Goal: Communication & Community: Answer question/provide support

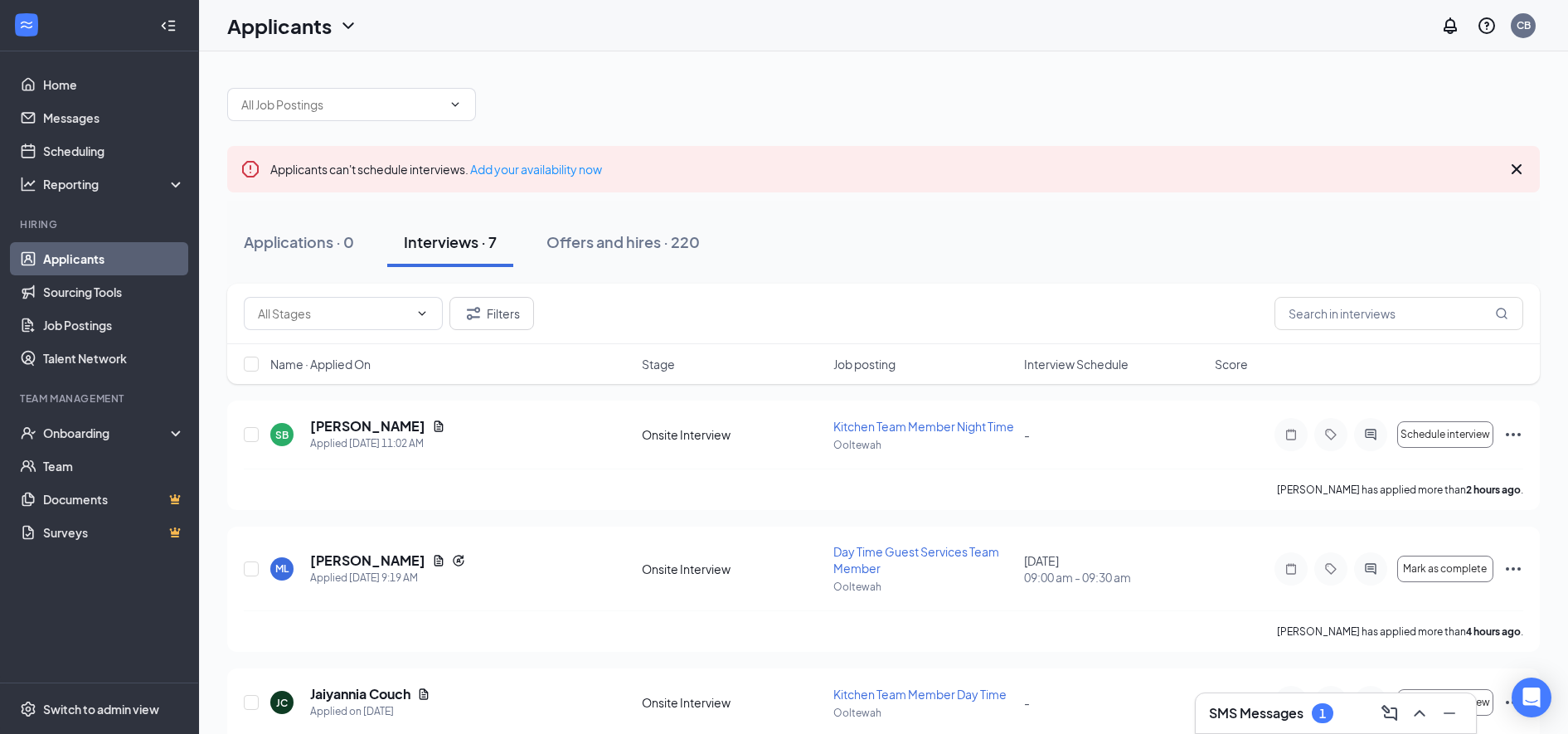
click at [1254, 719] on h3 "SMS Messages" at bounding box center [1256, 713] width 94 height 18
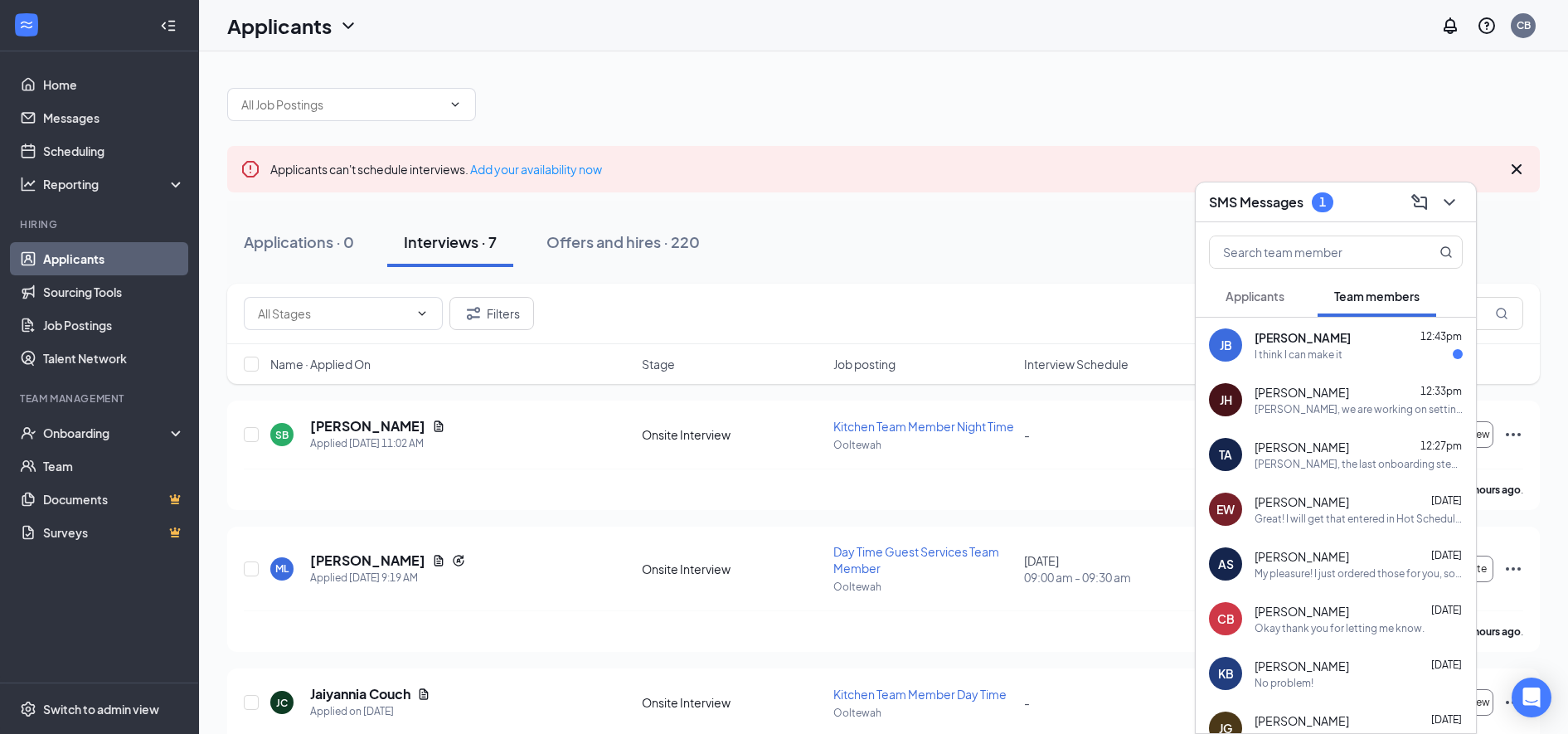
click at [1273, 363] on div "[PERSON_NAME] [PERSON_NAME] 12:43pm I think I can make it" at bounding box center [1335, 345] width 280 height 55
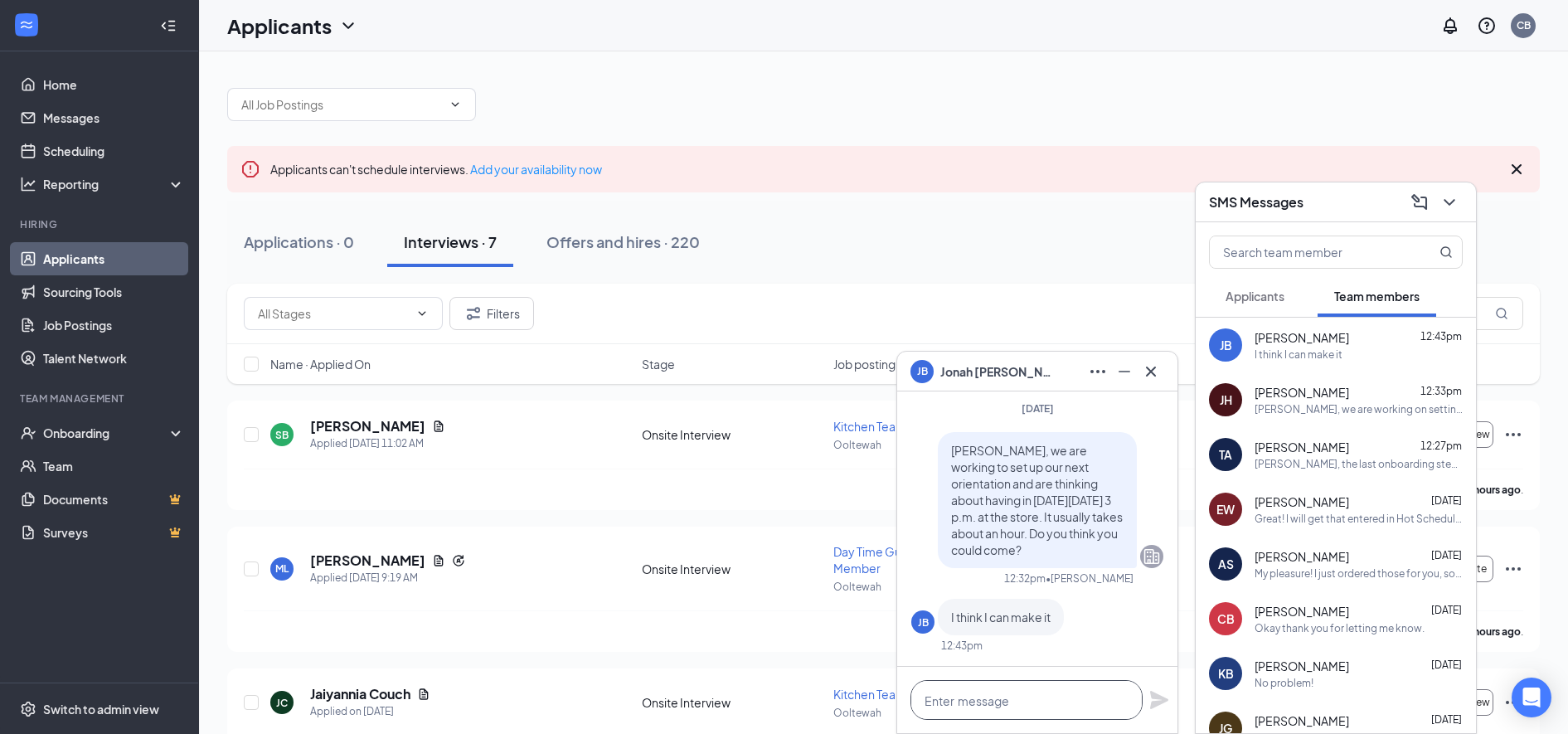
click at [936, 705] on textarea at bounding box center [1026, 699] width 232 height 39
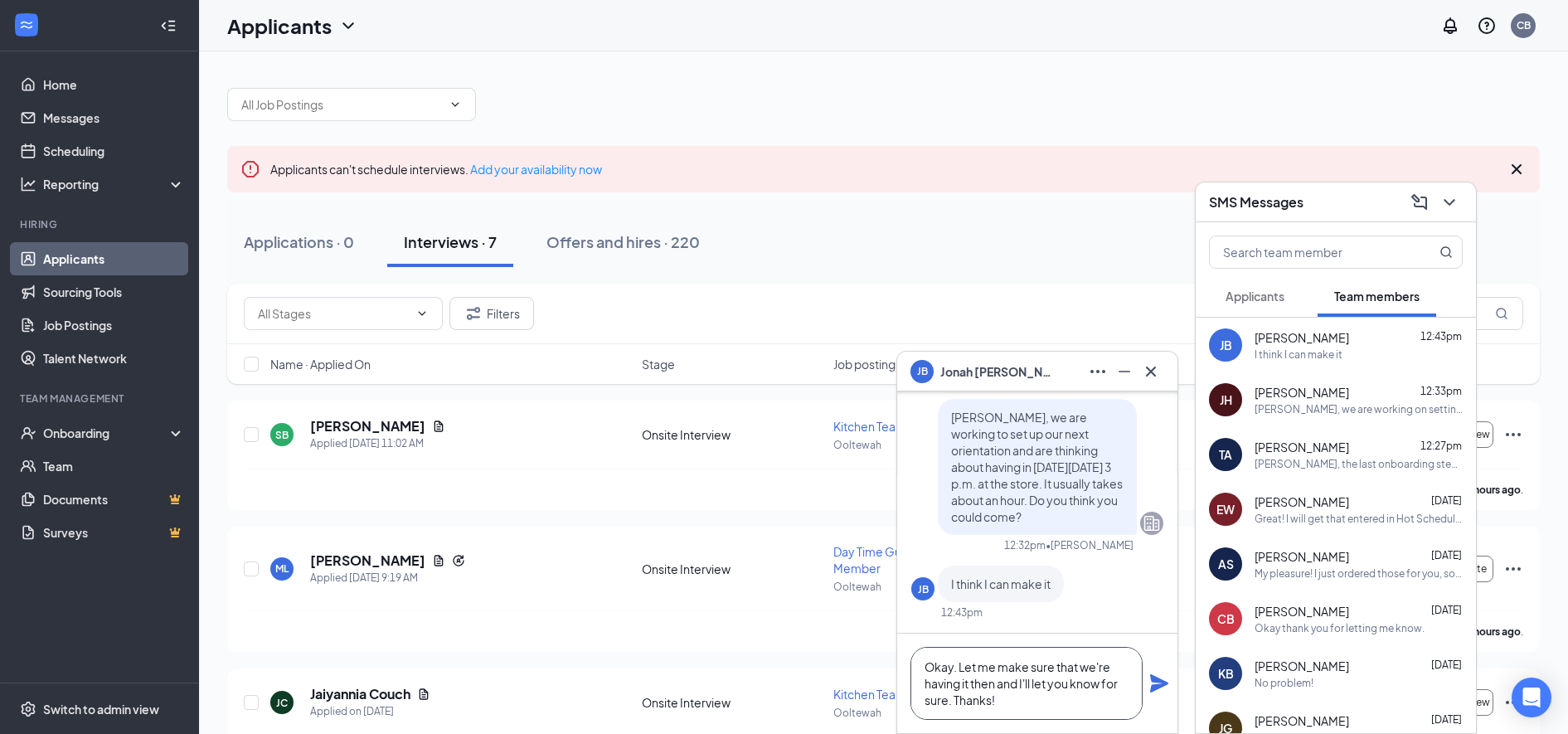
type textarea "Okay. Let me make sure that we're having it then and I'll let you know for sure…"
click at [1156, 688] on icon "Plane" at bounding box center [1159, 683] width 18 height 18
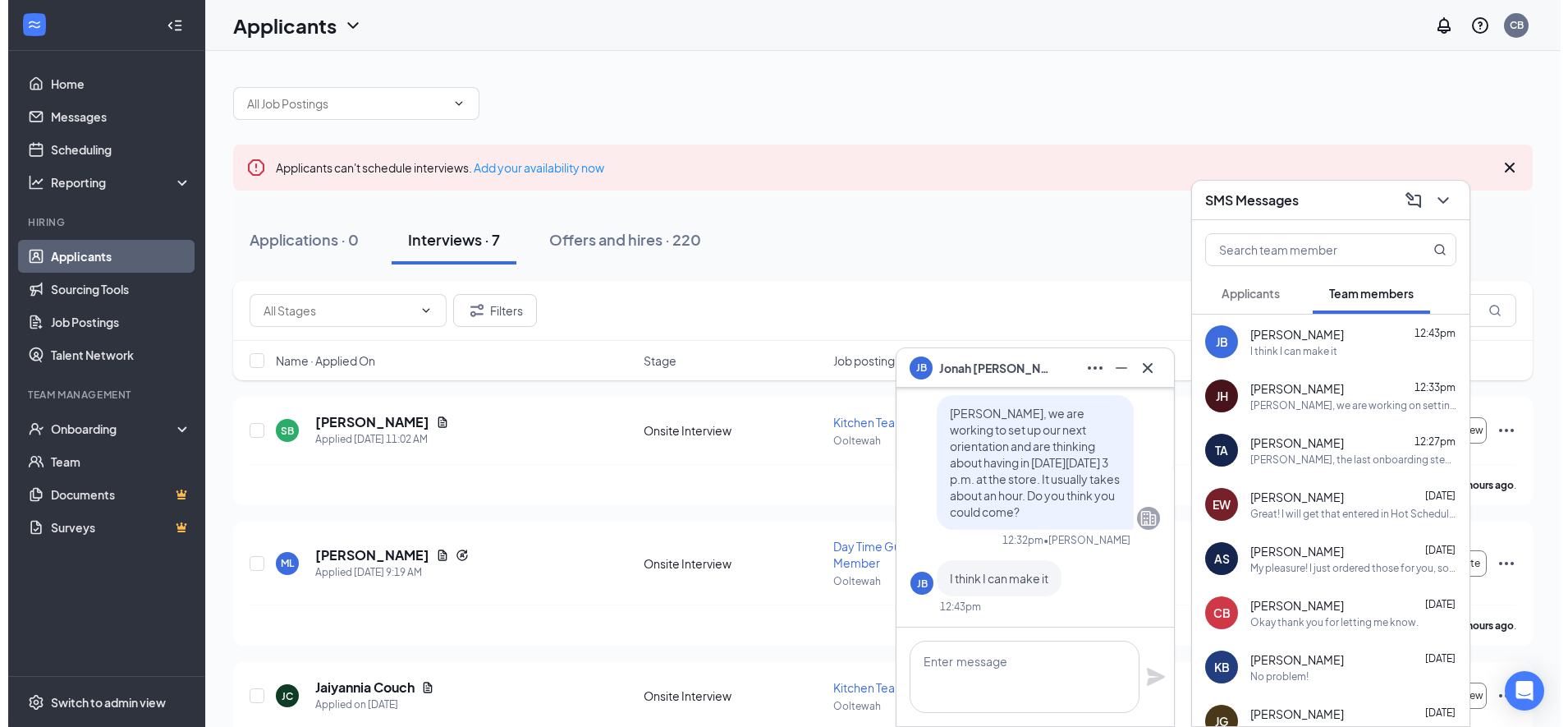
scroll to position [0, 0]
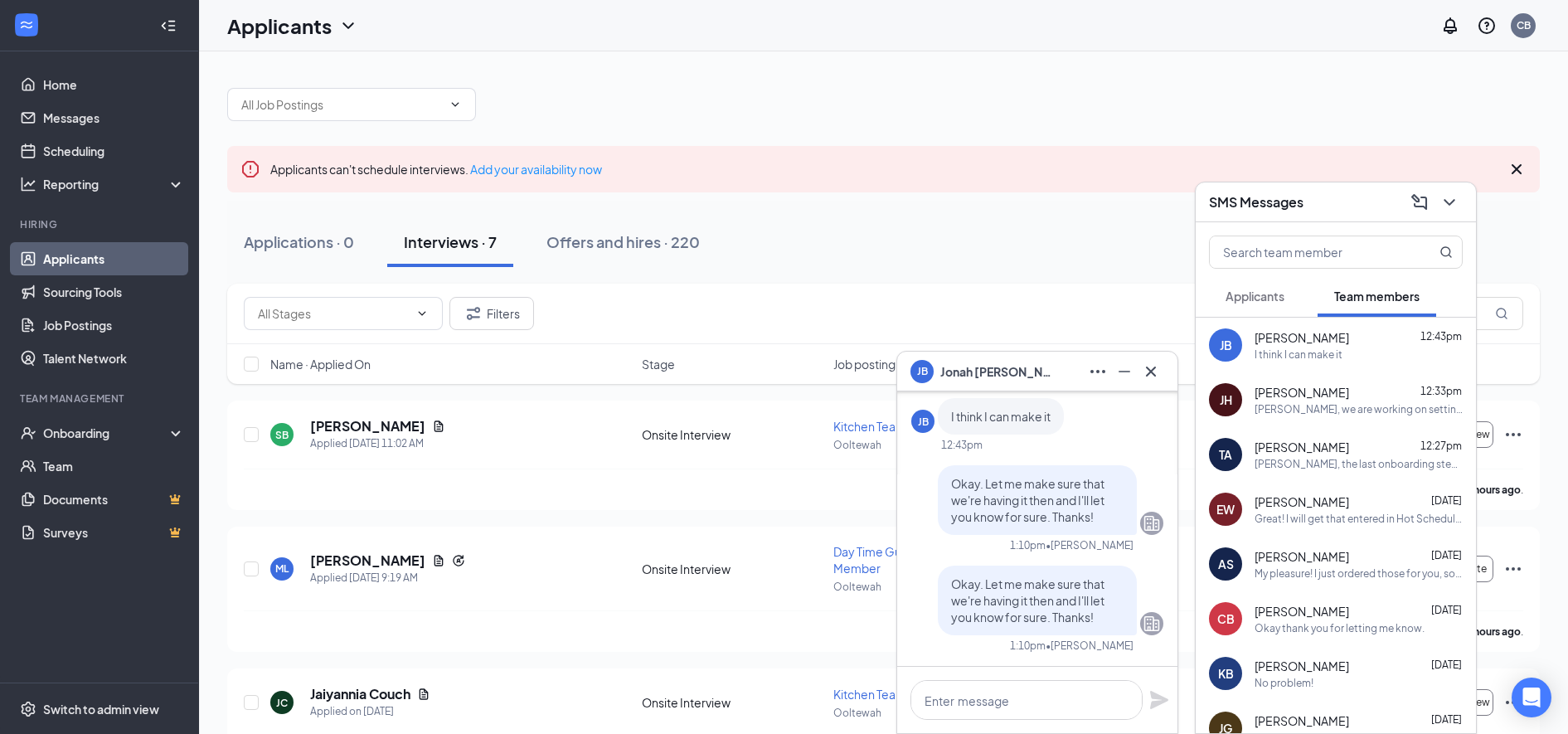
click at [1267, 408] on div "[PERSON_NAME], we are working on setting up our next orientation and are thinki…" at bounding box center [1358, 408] width 208 height 14
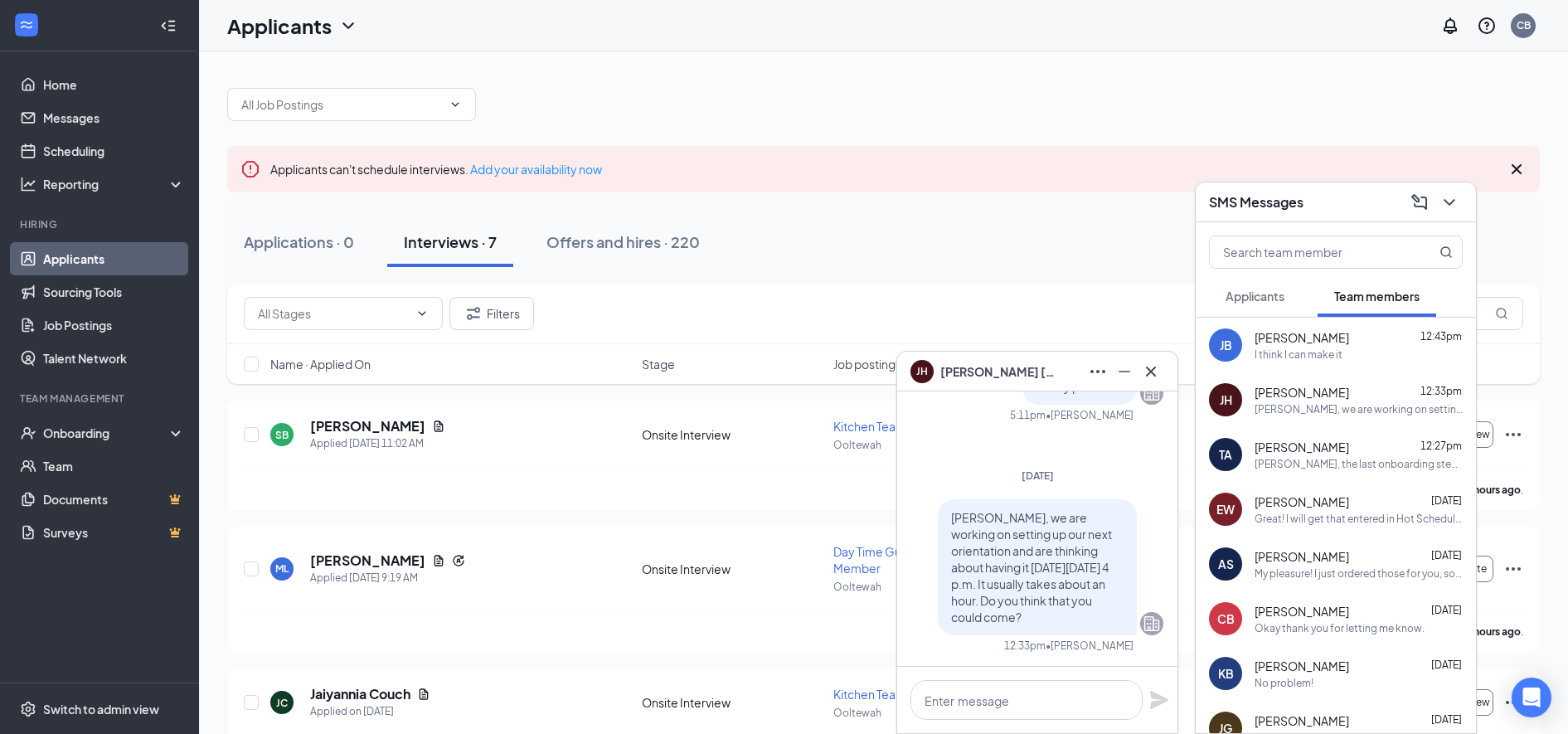
click at [1150, 371] on icon "Cross" at bounding box center [1151, 371] width 10 height 10
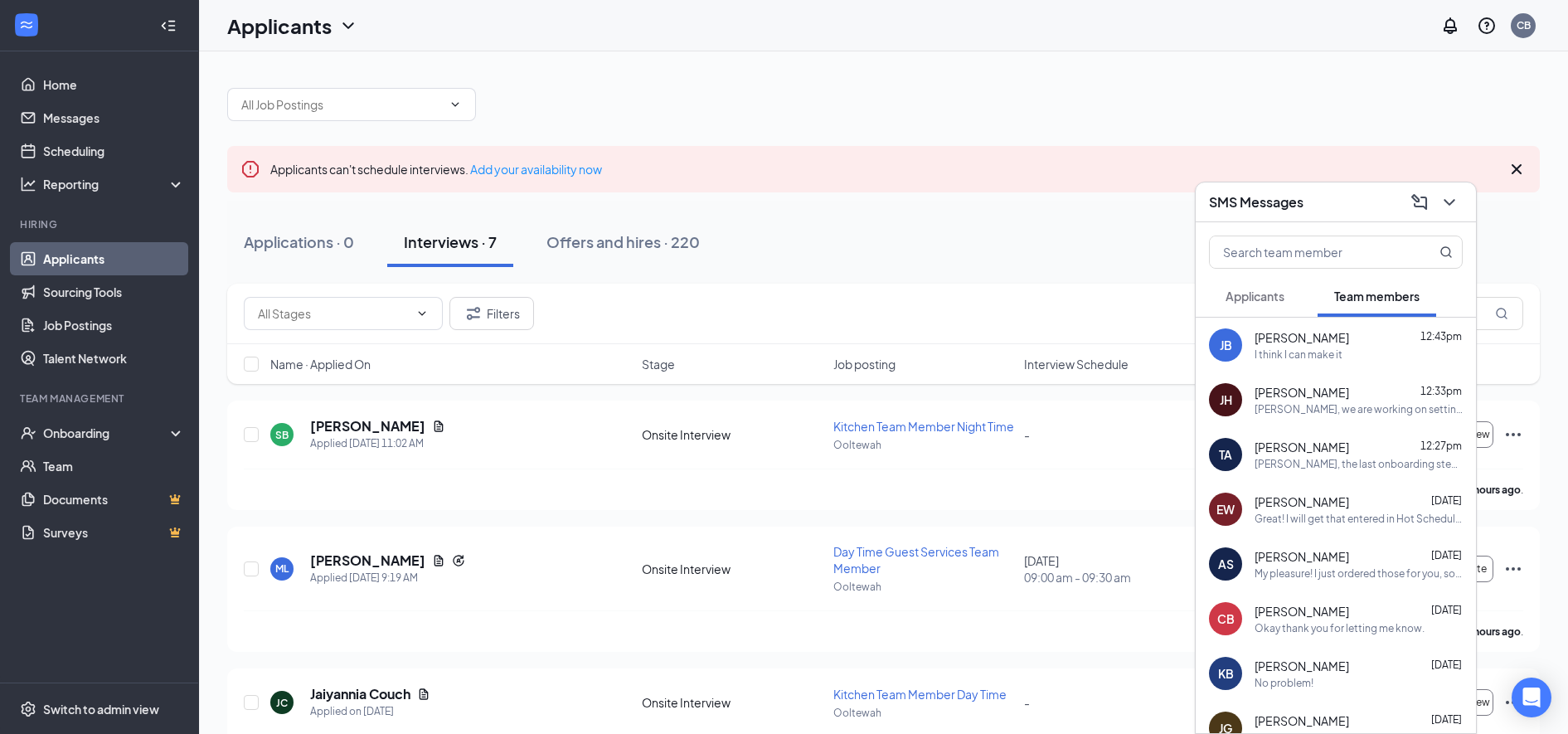
click at [1450, 201] on icon "ChevronDown" at bounding box center [1449, 202] width 20 height 20
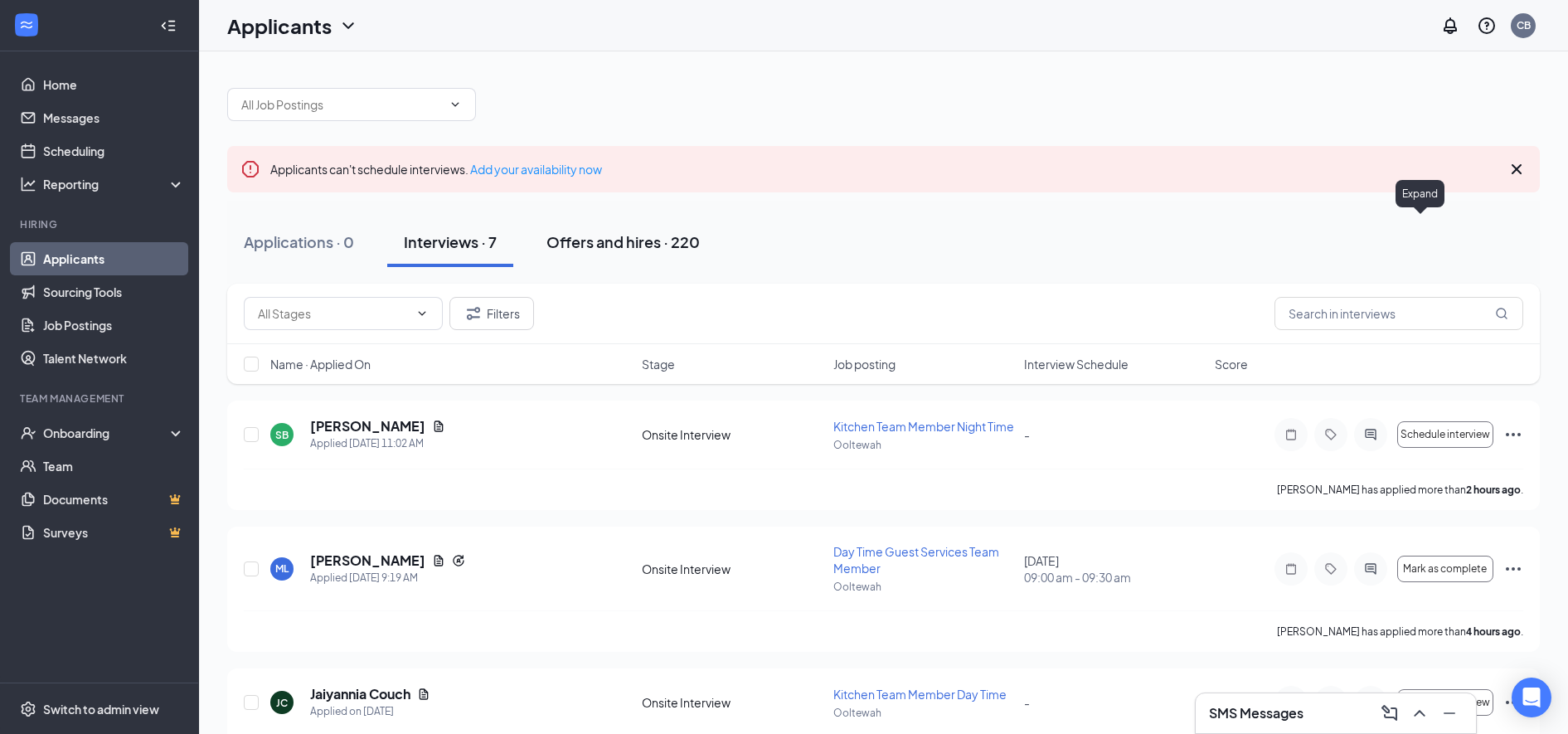
click at [612, 244] on div "Offers and hires · 220" at bounding box center [622, 242] width 153 height 21
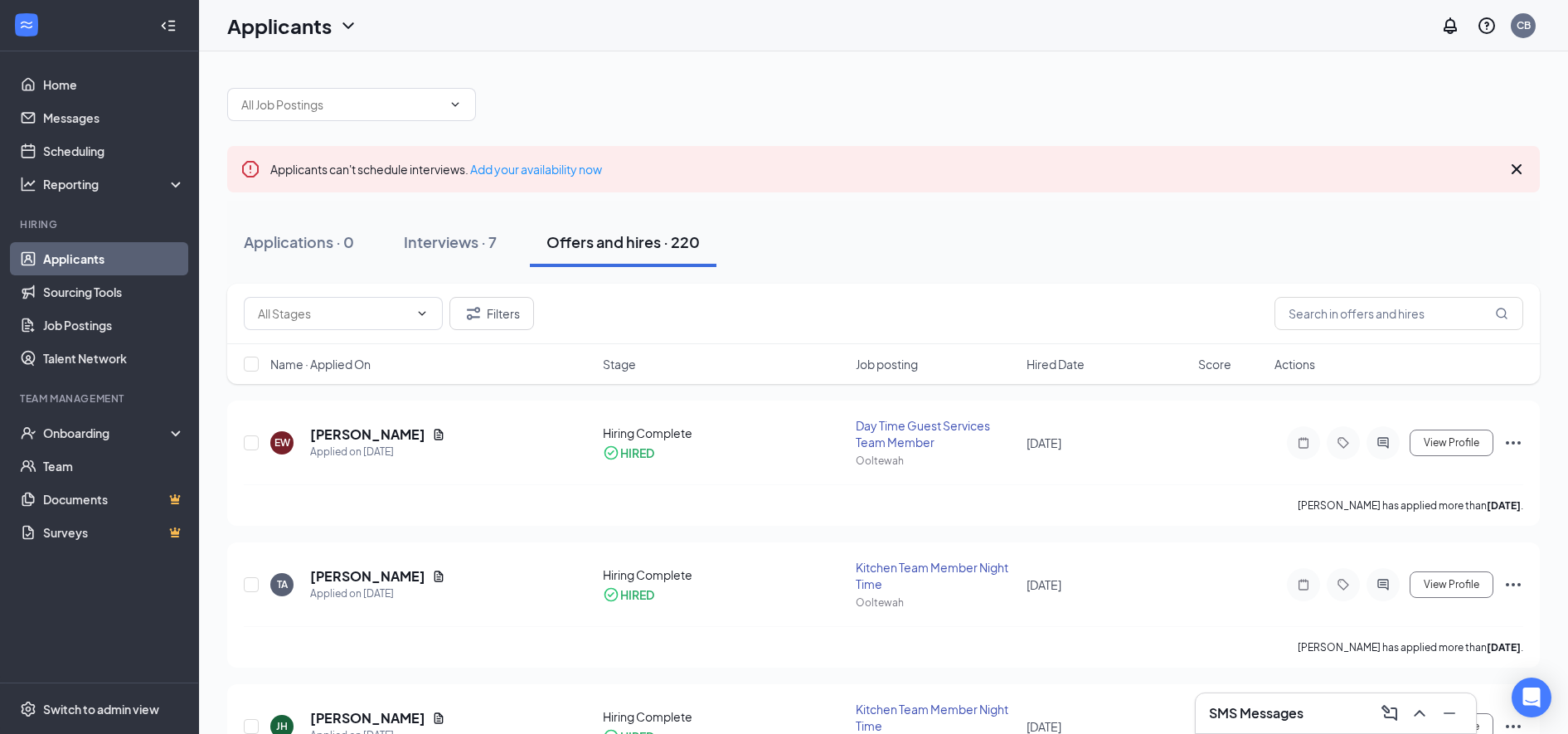
click at [1519, 171] on icon "Cross" at bounding box center [1516, 169] width 10 height 10
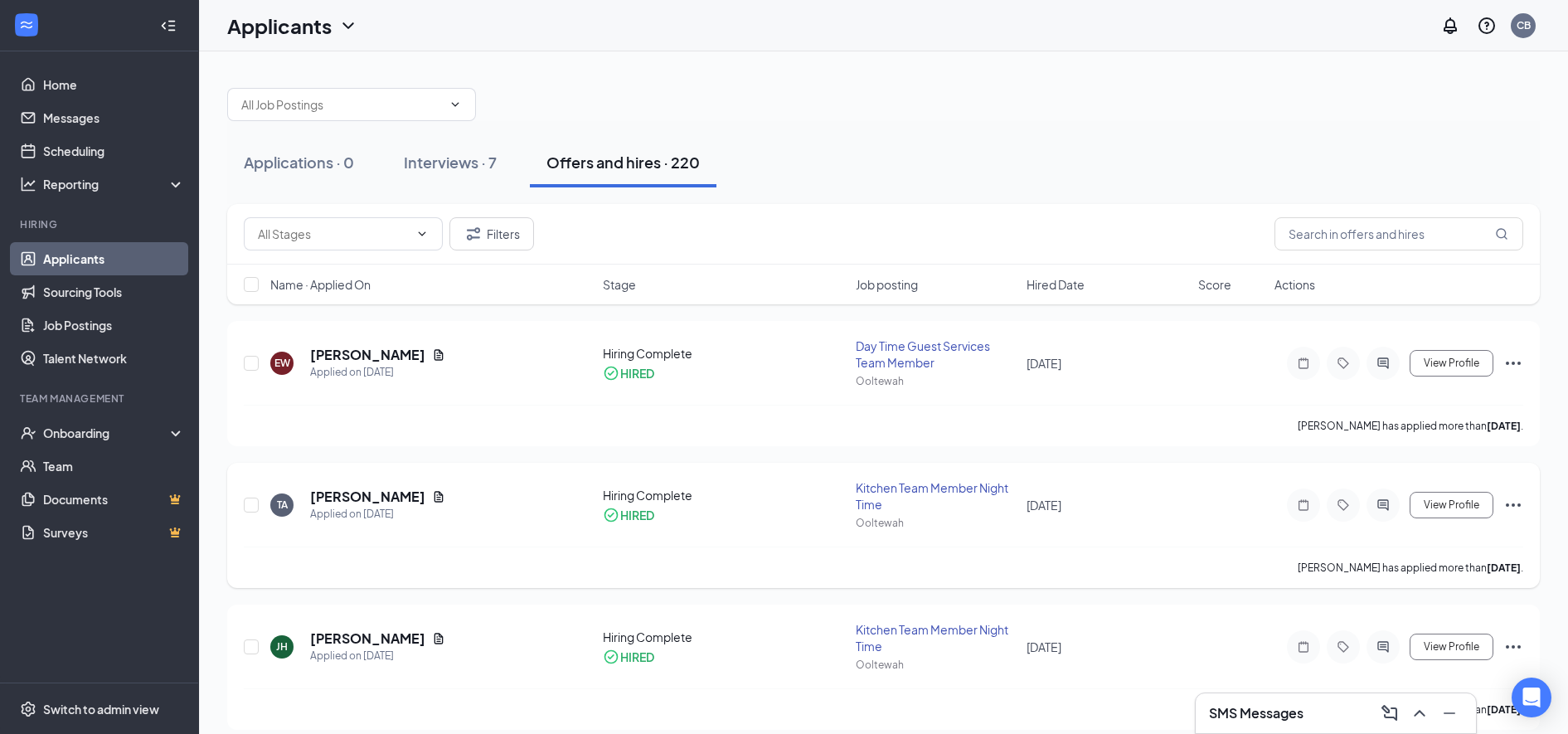
click at [1387, 507] on icon "ActiveChat" at bounding box center [1383, 505] width 20 height 13
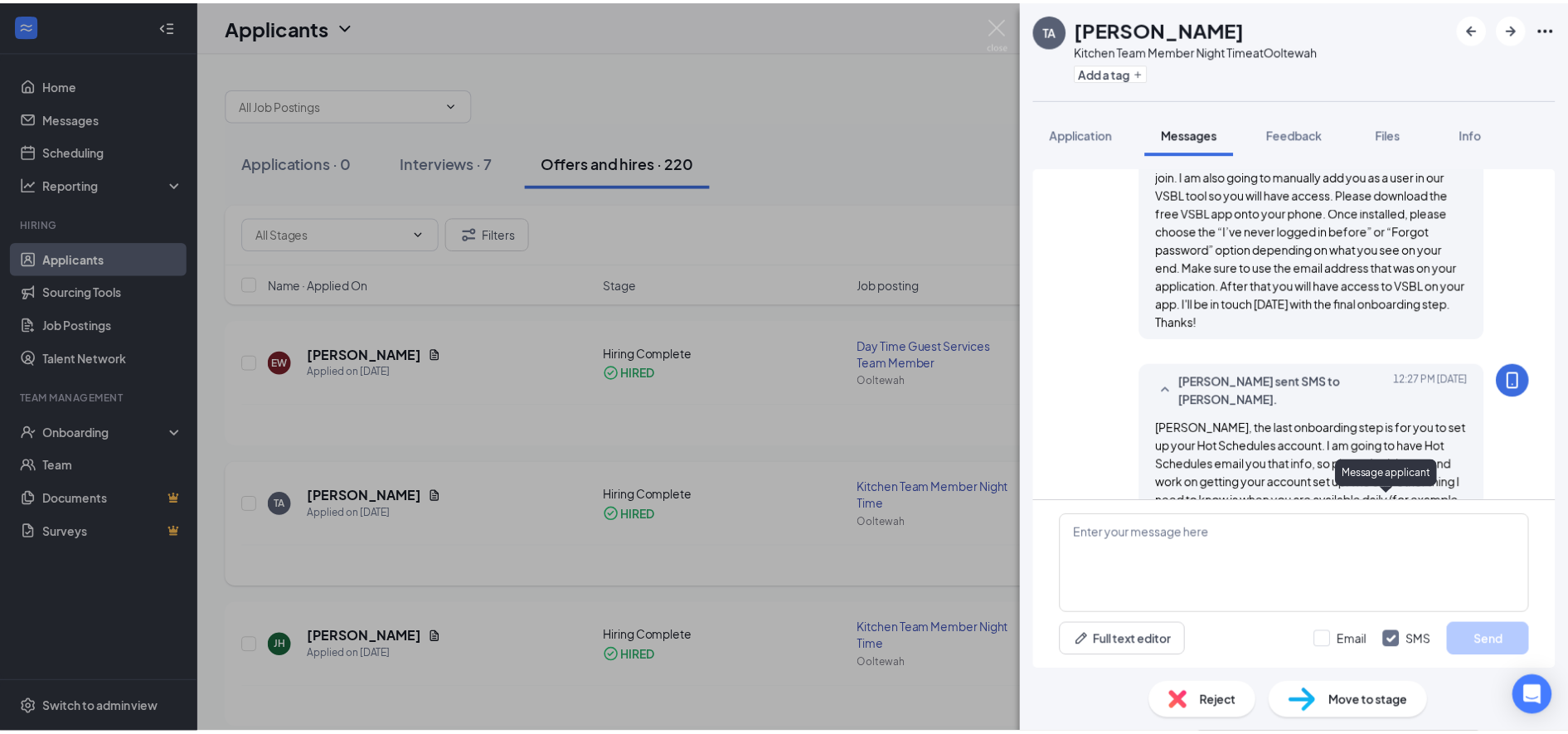
scroll to position [2110, 0]
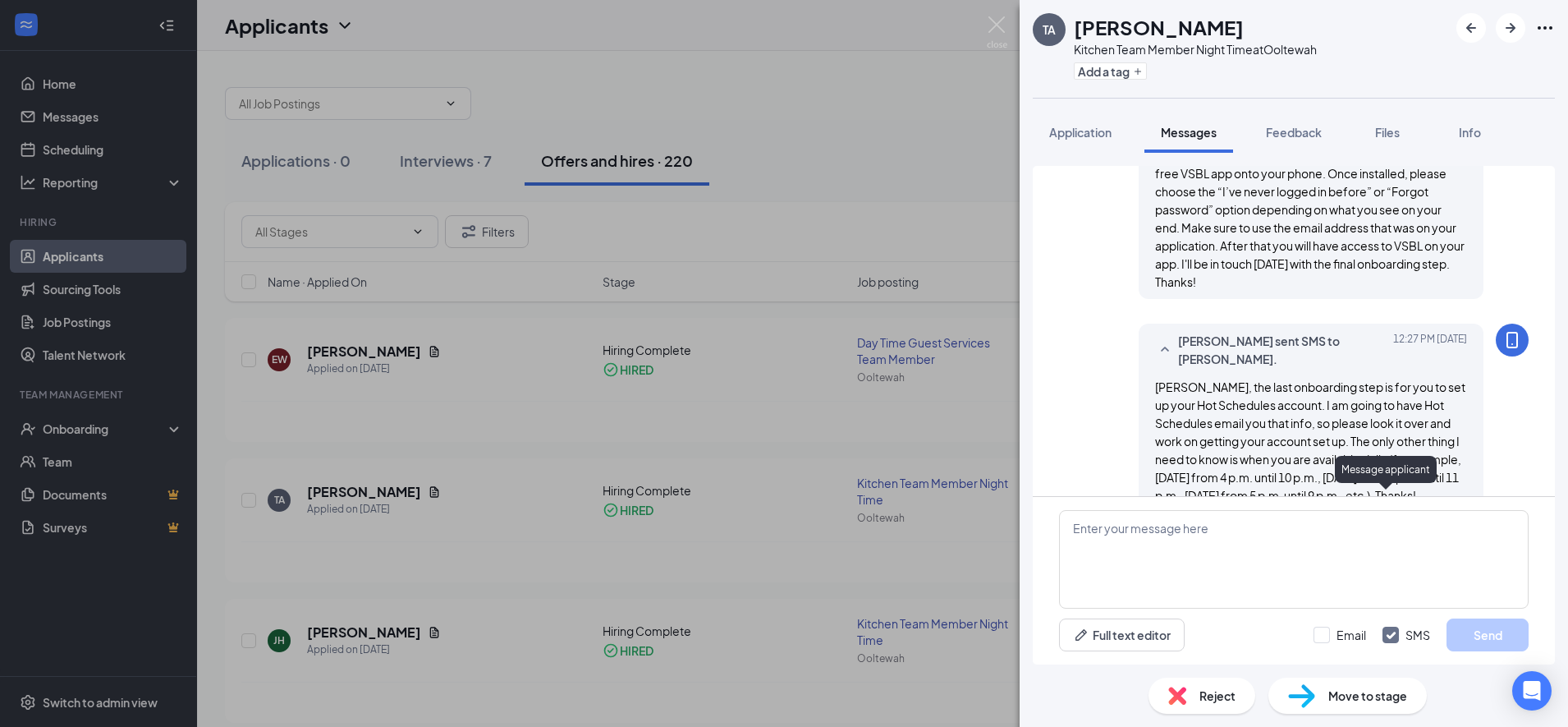
click at [794, 442] on div "TA [PERSON_NAME] Kitchen Team Member Night Time at Ooltewah Add a tag Applicati…" at bounding box center [784, 364] width 1568 height 727
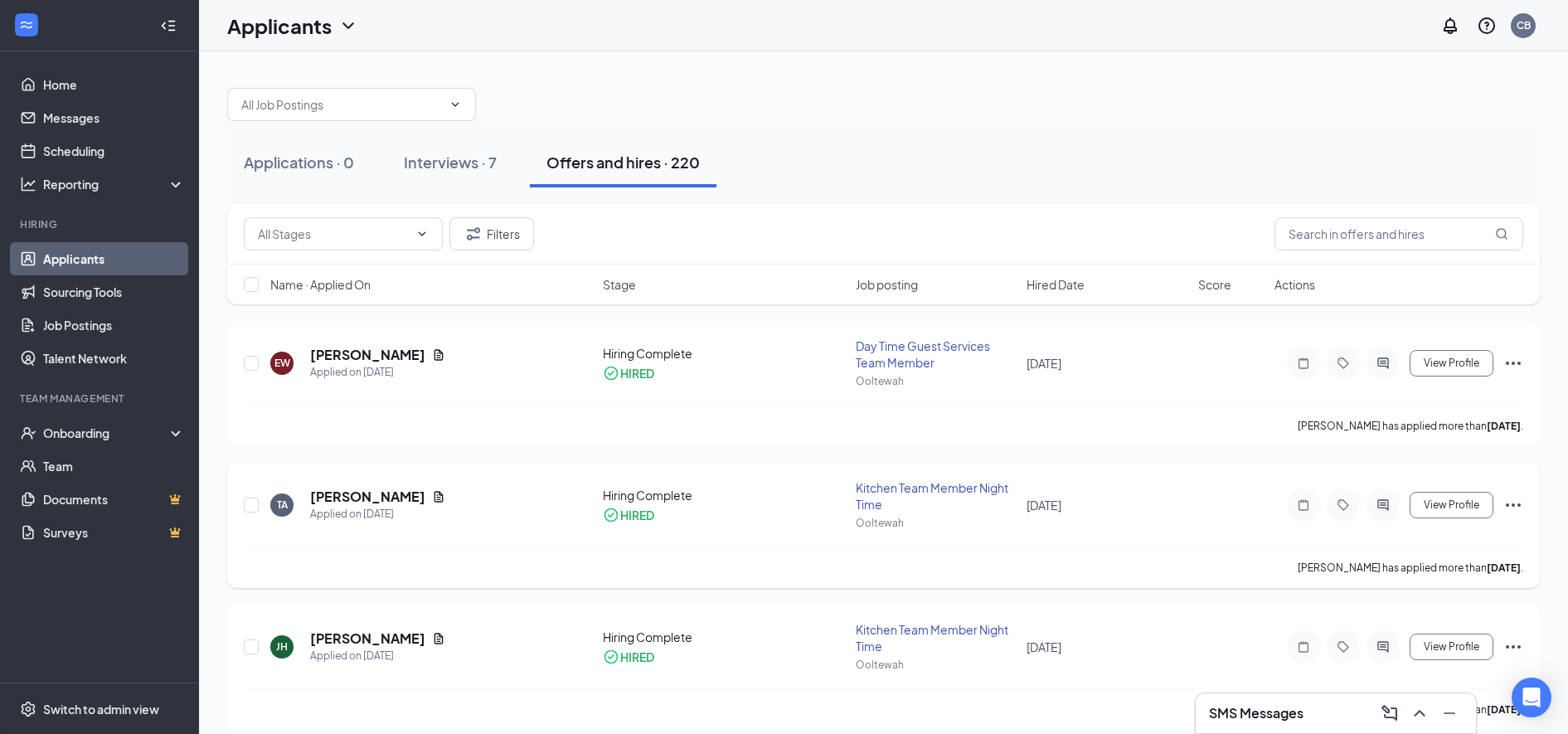
click at [785, 511] on div "HIRED" at bounding box center [723, 514] width 242 height 16
